Goal: Check status: Check status

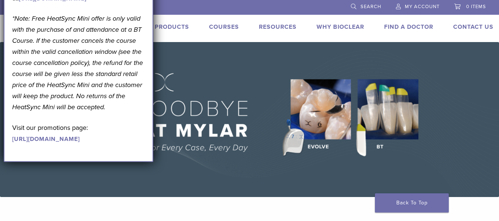
click at [424, 7] on span "My Account" at bounding box center [422, 7] width 35 height 6
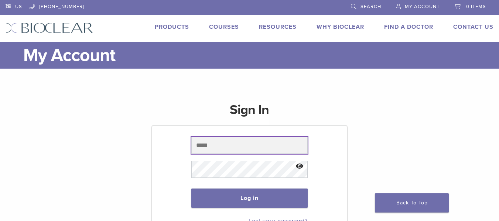
type input "**********"
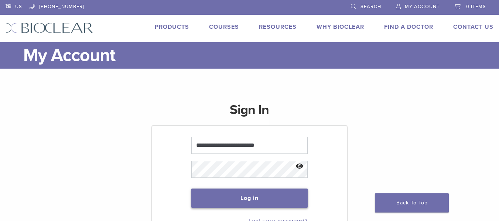
click at [270, 199] on button "Log in" at bounding box center [249, 198] width 117 height 19
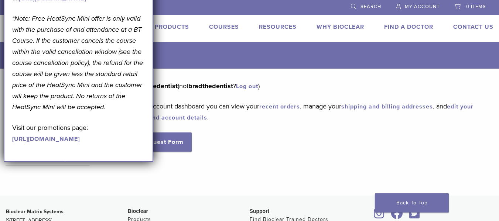
click at [217, 93] on div "Hello bradthedentist (not bradthedentist ? Log out ) From your account dashboar…" at bounding box center [300, 116] width 365 height 71
click at [145, 162] on div "September Promotion! Valid September 1–30, 2025. Get A Free* HeatSync Mini when…" at bounding box center [79, 46] width 150 height 232
click at [233, 190] on div "Dashboard Orders Education Library Addresses Account Details RMA Request Form L…" at bounding box center [249, 132] width 499 height 127
click at [430, 10] on link "My Account" at bounding box center [418, 5] width 44 height 11
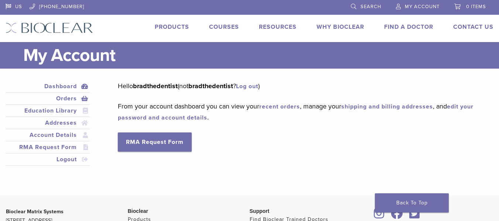
click at [68, 97] on link "Orders" at bounding box center [47, 98] width 81 height 9
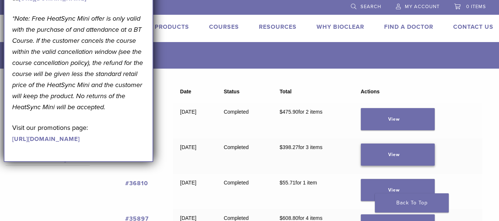
click at [405, 150] on link "View" at bounding box center [398, 155] width 74 height 22
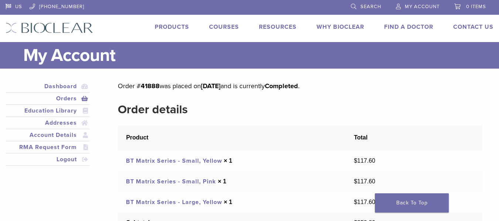
scroll to position [37, 0]
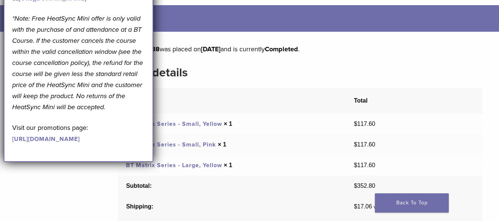
click at [189, 125] on link "BT Matrix Series - Small, Yellow" at bounding box center [174, 123] width 96 height 7
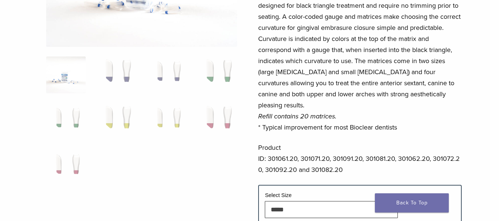
scroll to position [222, 0]
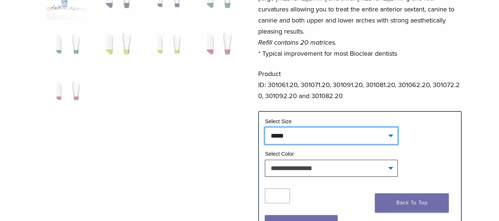
click at [302, 128] on select "**********" at bounding box center [331, 136] width 133 height 17
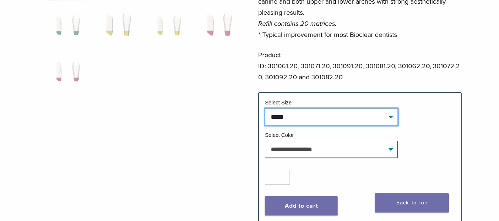
scroll to position [259, 0]
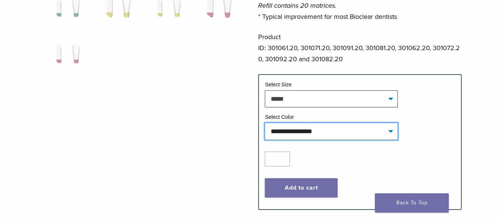
click at [319, 124] on select "**********" at bounding box center [331, 131] width 133 height 17
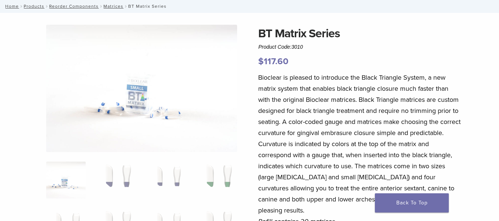
scroll to position [0, 0]
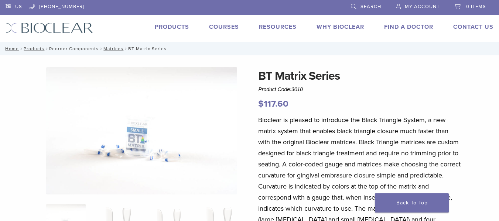
click at [75, 48] on link "Reorder Components" at bounding box center [74, 48] width 50 height 5
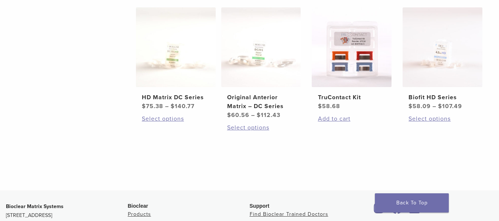
scroll to position [444, 0]
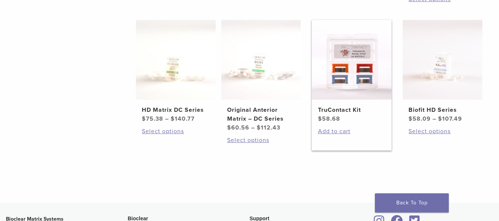
click at [332, 112] on h2 "TruContact Kit" at bounding box center [352, 110] width 68 height 9
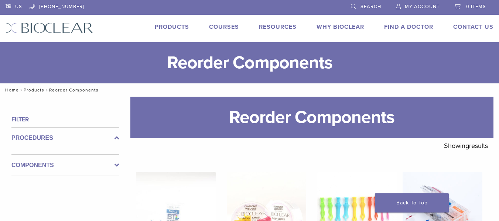
click at [412, 9] on span "My Account" at bounding box center [422, 7] width 35 height 6
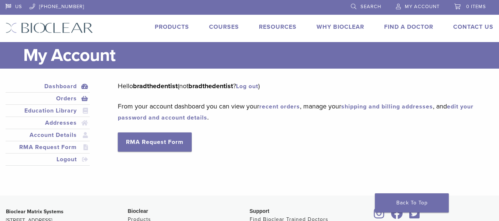
click at [0, 0] on em "*Note: Free HeatSync Mini offer is only valid with the purchase of and attendan…" at bounding box center [0, 0] width 0 height 0
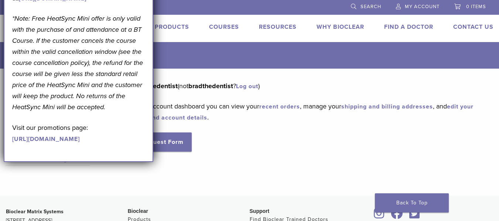
click at [129, 113] on p "*Note: Free HeatSync Mini offer is only valid with the purchase of and attendan…" at bounding box center [78, 63] width 133 height 100
click at [48, 113] on p "*Note: Free HeatSync Mini offer is only valid with the purchase of and attendan…" at bounding box center [78, 63] width 133 height 100
drag, startPoint x: 44, startPoint y: 136, endPoint x: 74, endPoint y: 159, distance: 37.9
click at [44, 113] on p "*Note: Free HeatSync Mini offer is only valid with the purchase of and attendan…" at bounding box center [78, 63] width 133 height 100
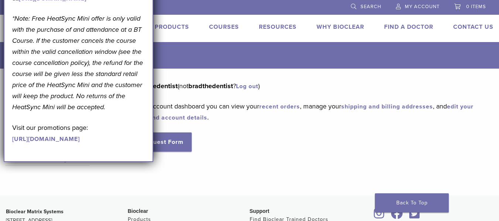
click at [77, 143] on link "https://pages.bioclearmatrix.com/Bioclear-Product-Promotion-Page" at bounding box center [46, 139] width 68 height 7
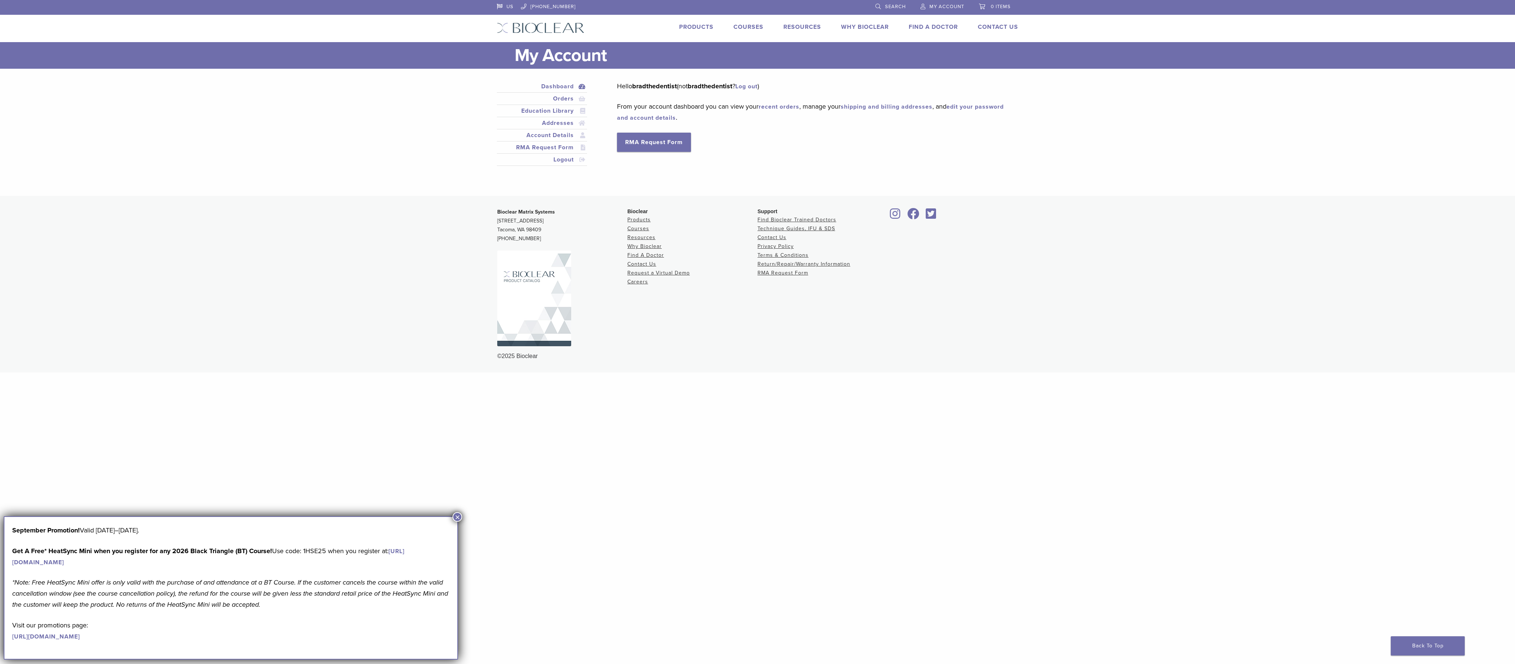
drag, startPoint x: 0, startPoint y: 0, endPoint x: 457, endPoint y: 516, distance: 688.9
click at [457, 221] on button "×" at bounding box center [457, 517] width 10 height 10
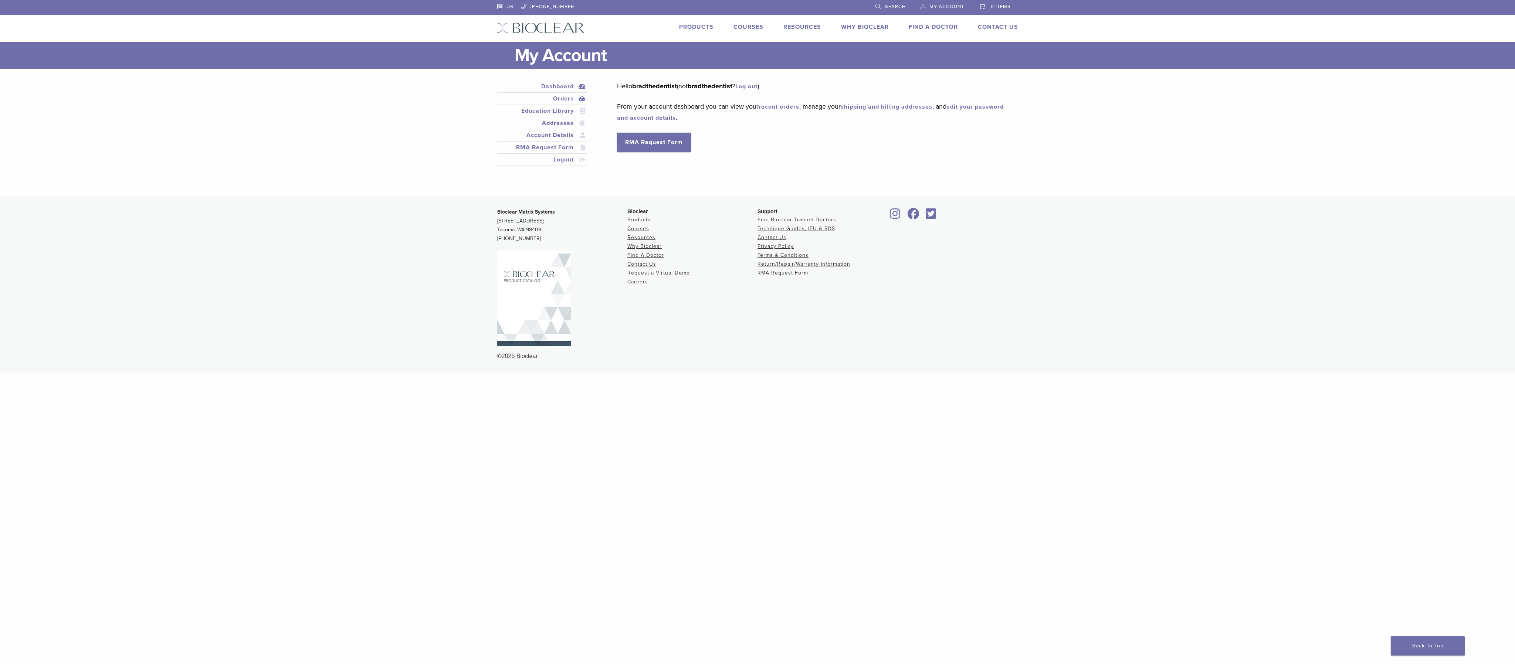
click at [499, 99] on link "Orders" at bounding box center [541, 98] width 87 height 9
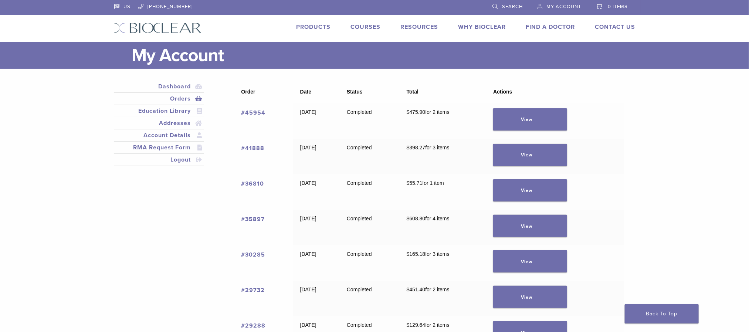
drag, startPoint x: 0, startPoint y: 0, endPoint x: 137, endPoint y: 217, distance: 256.2
click at [137, 217] on div "Dashboard Orders Education Library Addresses Account Details RMA Request Form L…" at bounding box center [368, 318] width 521 height 475
click at [184, 100] on link "Orders" at bounding box center [158, 98] width 87 height 9
click at [530, 221] on link "View" at bounding box center [530, 226] width 74 height 22
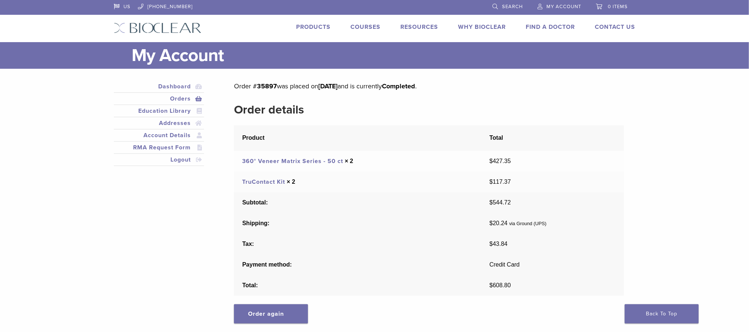
click at [312, 159] on link "360° Veneer Matrix Series - 50 ct" at bounding box center [292, 160] width 101 height 7
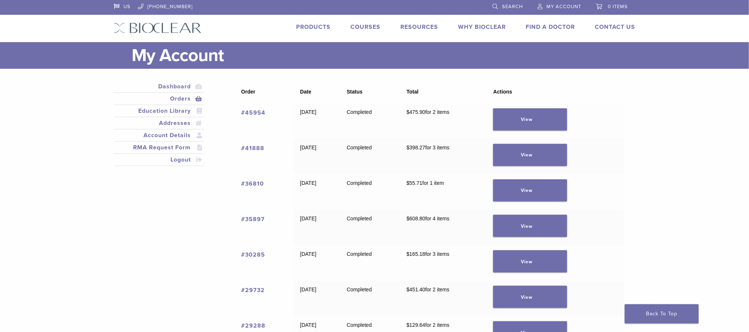
scroll to position [222, 0]
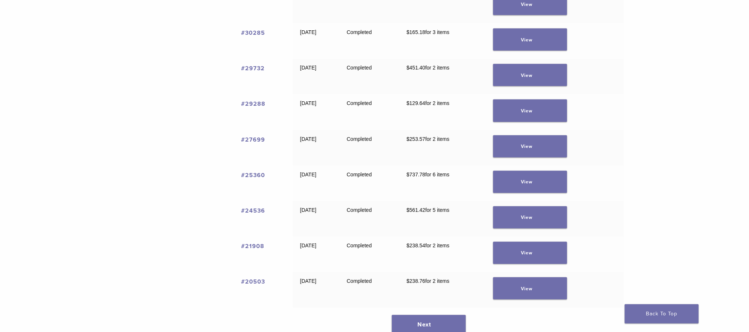
click at [551, 195] on td "View" at bounding box center [555, 183] width 138 height 35
click at [554, 176] on link "View" at bounding box center [530, 182] width 74 height 22
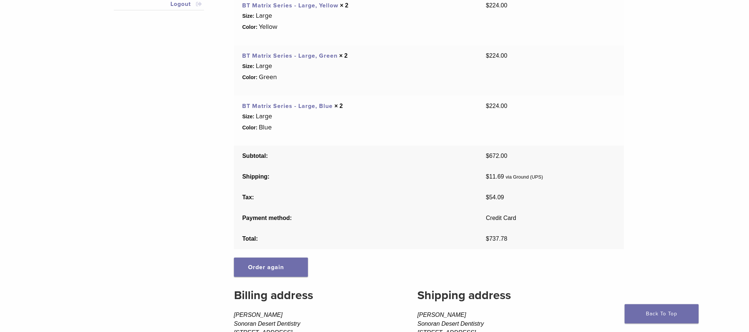
scroll to position [166, 0]
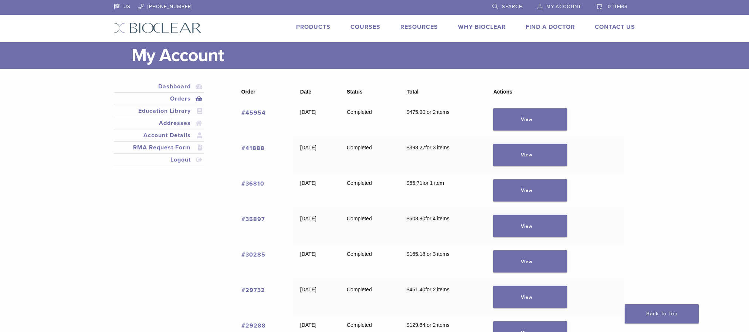
scroll to position [222, 0]
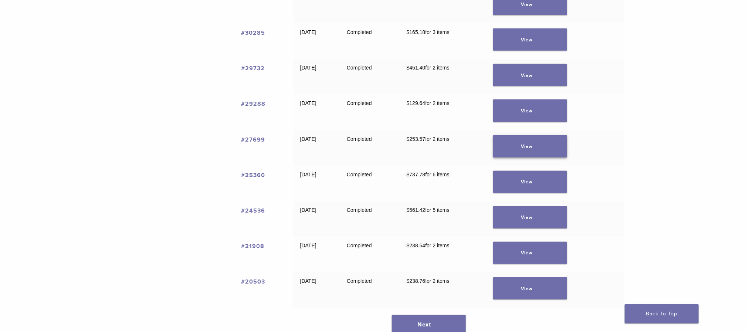
click at [567, 139] on link "View" at bounding box center [530, 146] width 74 height 22
